Goal: Information Seeking & Learning: Check status

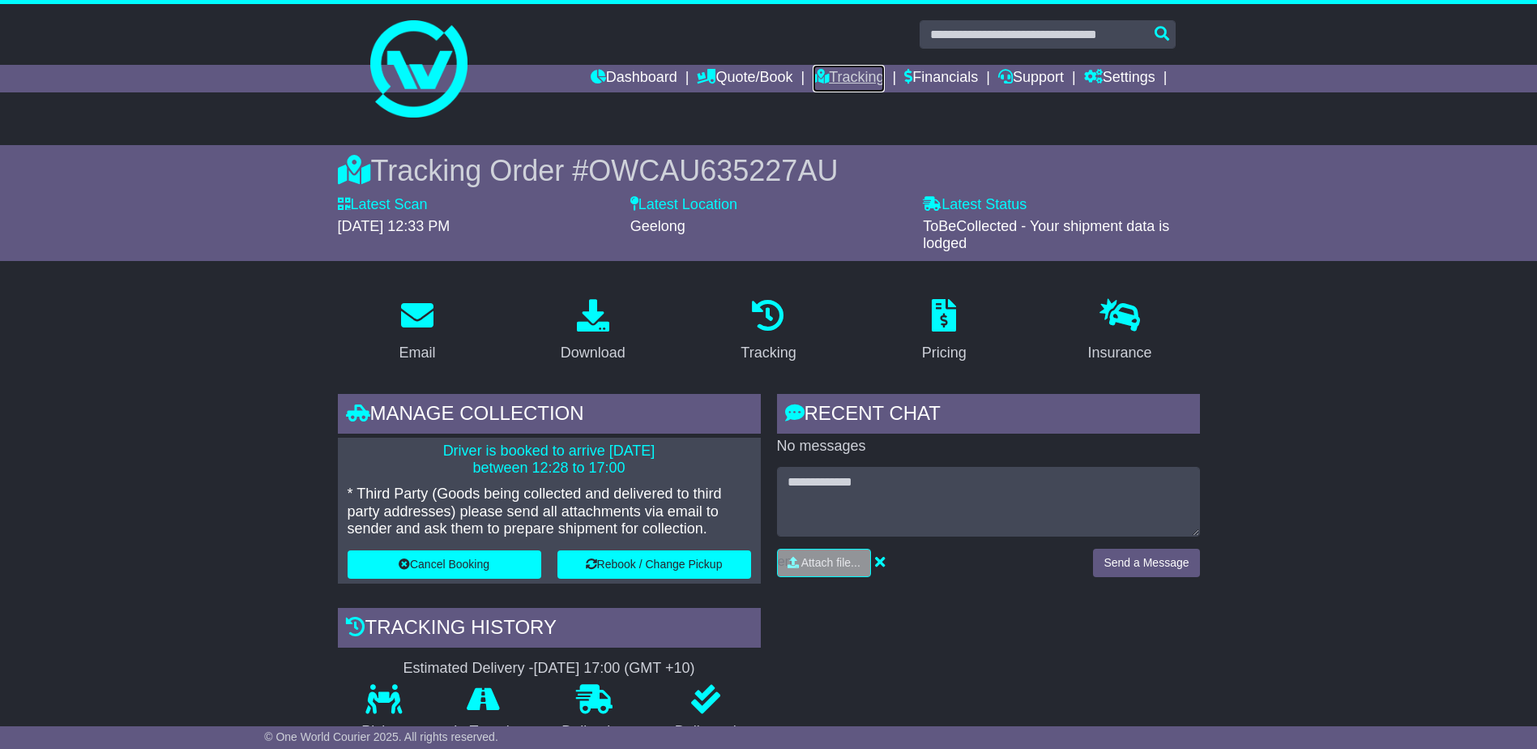
click at [841, 71] on link "Tracking" at bounding box center [848, 79] width 71 height 28
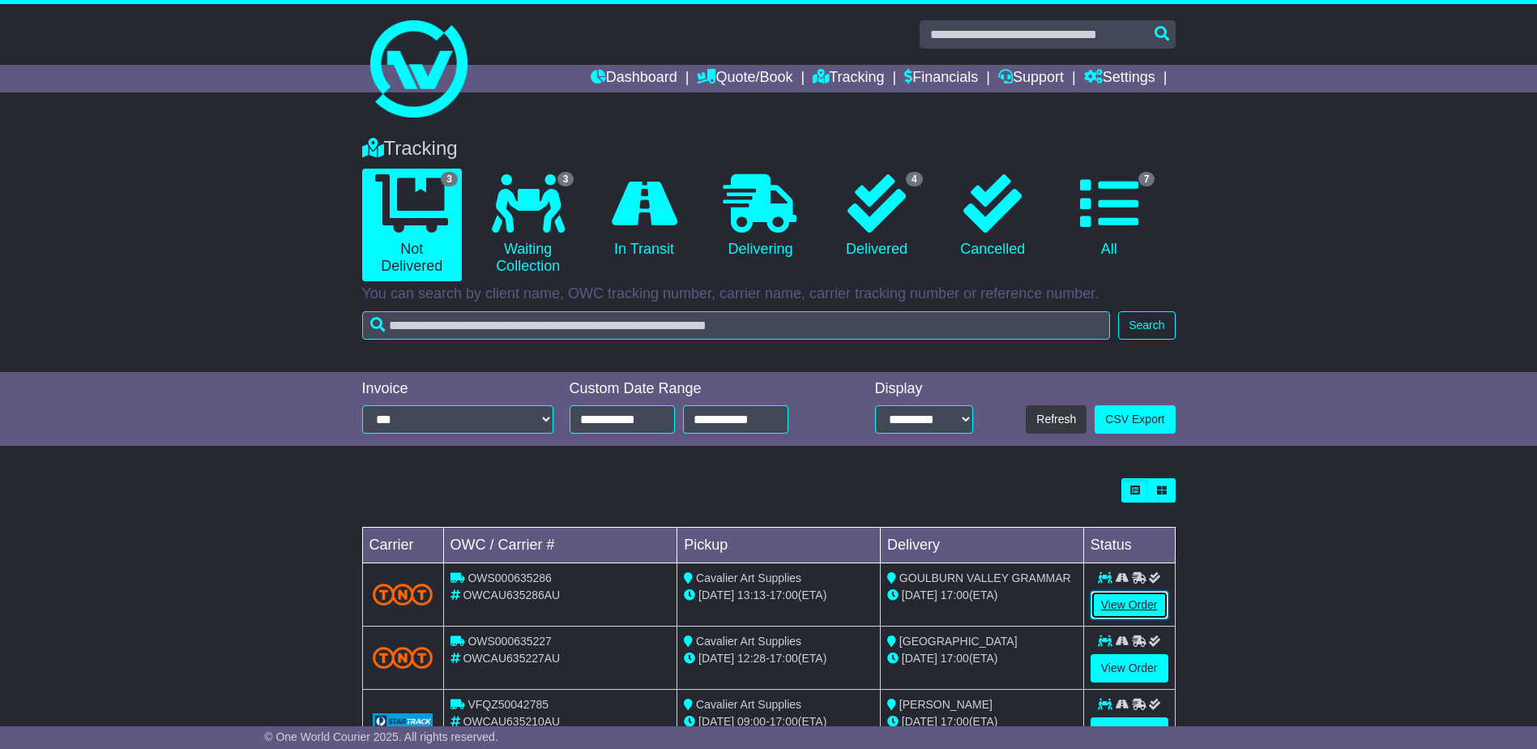
click at [1131, 608] on link "View Order" at bounding box center [1130, 605] width 78 height 28
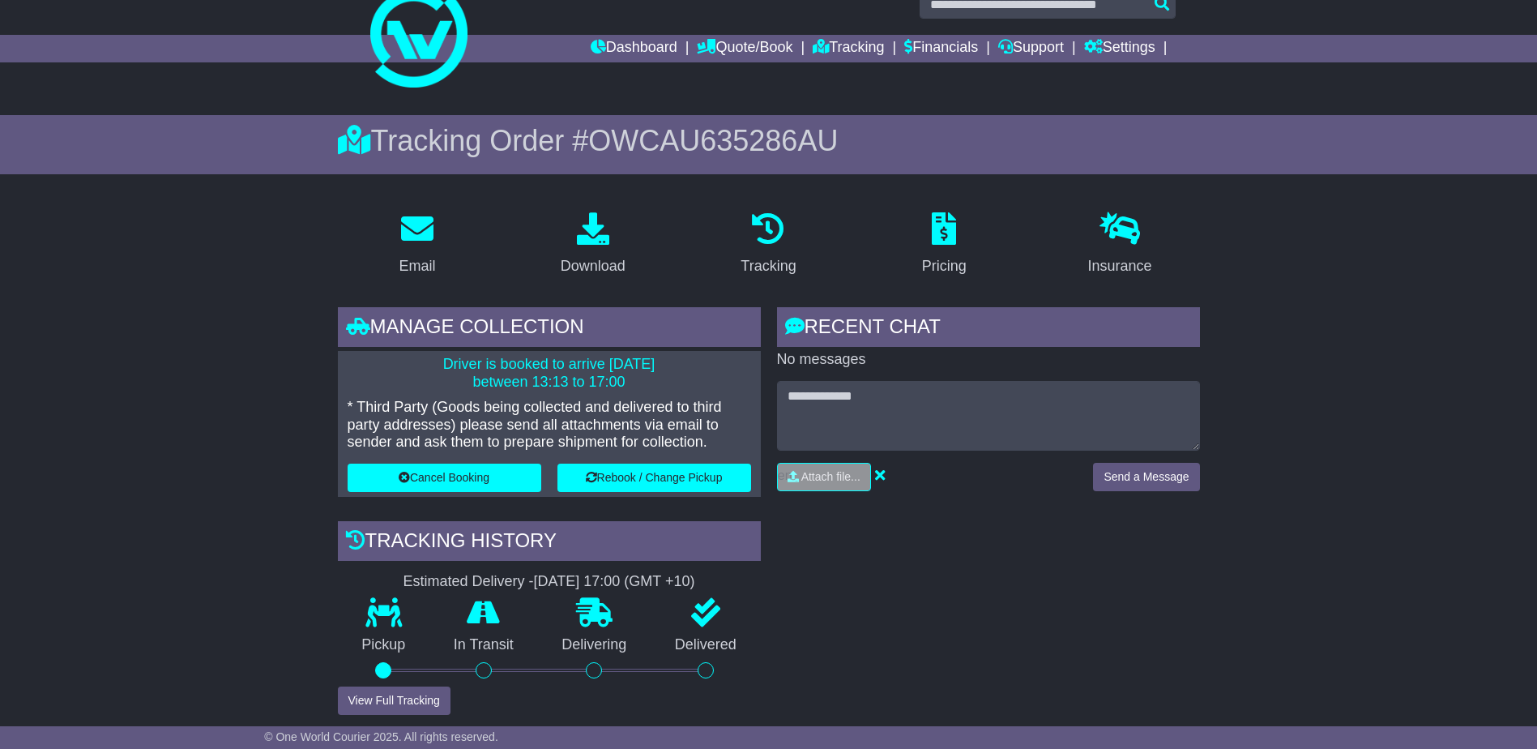
scroll to position [81, 0]
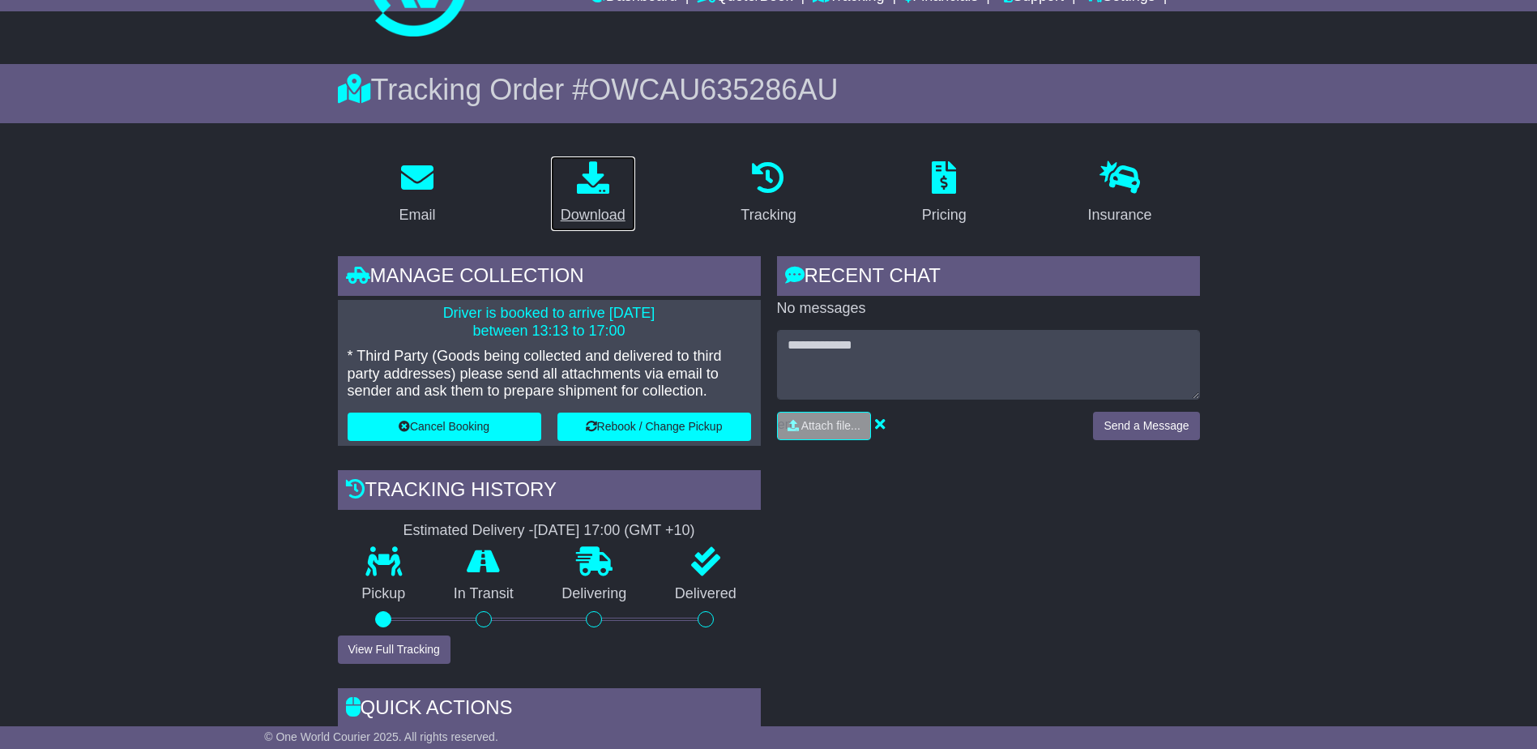
click at [585, 162] on icon at bounding box center [593, 177] width 32 height 32
